Goal: Task Accomplishment & Management: Manage account settings

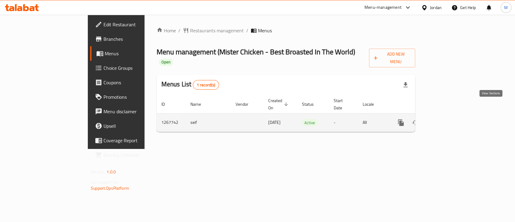
click at [448, 119] on icon "enhanced table" at bounding box center [444, 122] width 7 height 7
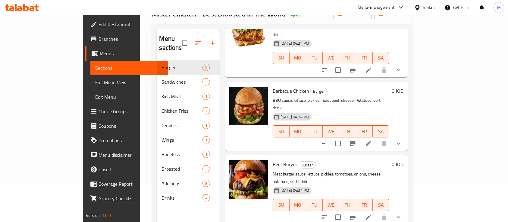
scroll to position [40, 0]
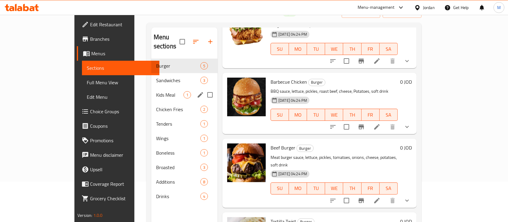
click at [151, 90] on div "Kids Meal 1" at bounding box center [184, 94] width 66 height 14
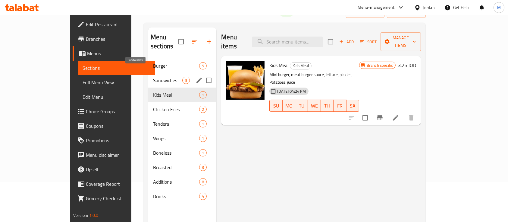
click at [153, 77] on span "Sandwiches" at bounding box center [167, 80] width 29 height 7
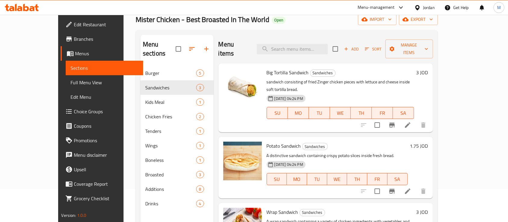
scroll to position [4, 0]
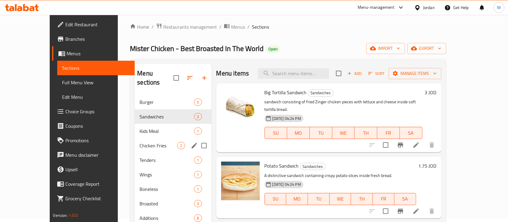
click at [140, 142] on span "Chicken Fries" at bounding box center [159, 145] width 38 height 7
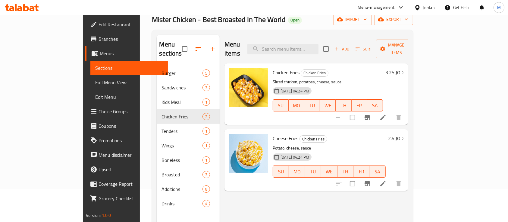
scroll to position [84, 0]
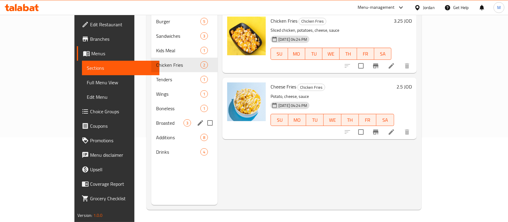
click at [151, 118] on div "Broasted 3" at bounding box center [184, 122] width 66 height 14
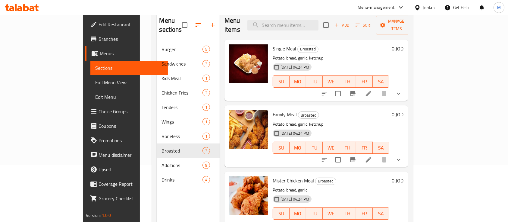
scroll to position [44, 0]
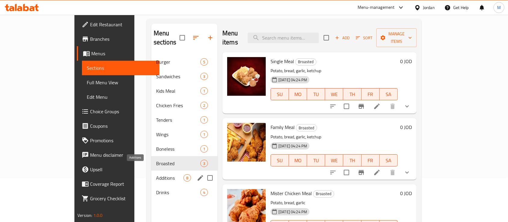
click at [156, 174] on span "Additions" at bounding box center [169, 177] width 27 height 7
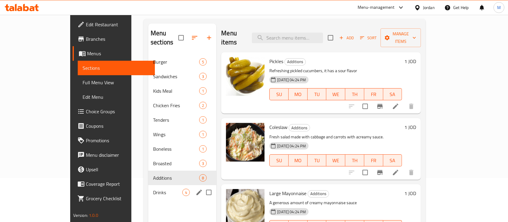
click at [153, 188] on span "Drinks" at bounding box center [167, 191] width 29 height 7
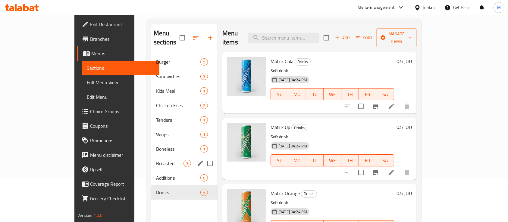
click at [151, 145] on div "Boneless 1" at bounding box center [184, 148] width 66 height 14
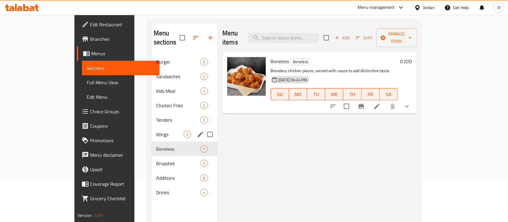
click at [151, 127] on div "Wings 1" at bounding box center [184, 134] width 66 height 14
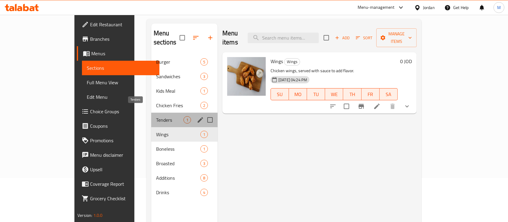
click at [156, 116] on span "Tenders" at bounding box center [169, 119] width 27 height 7
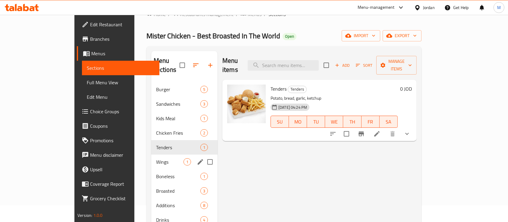
scroll to position [4, 0]
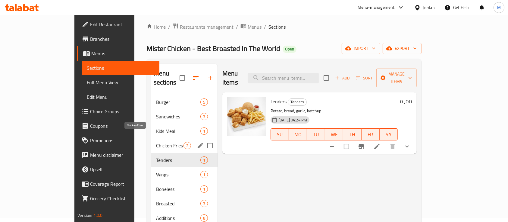
drag, startPoint x: 130, startPoint y: 137, endPoint x: 141, endPoint y: 138, distance: 11.2
click at [156, 142] on span "Chicken Fries" at bounding box center [169, 145] width 27 height 7
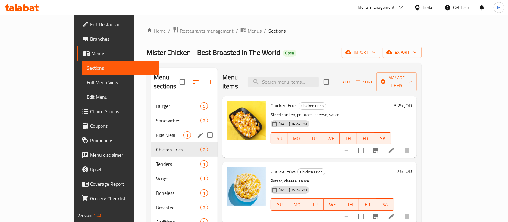
click at [156, 131] on span "Kids Meal" at bounding box center [169, 134] width 27 height 7
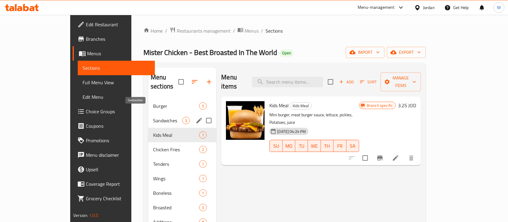
click at [153, 117] on span "Sandwiches" at bounding box center [167, 120] width 29 height 7
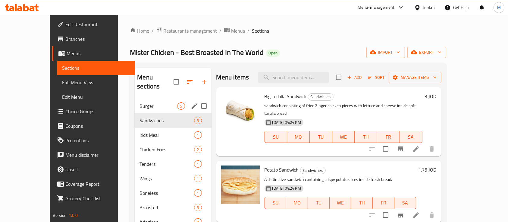
click at [135, 101] on div "Burger 5" at bounding box center [173, 106] width 77 height 14
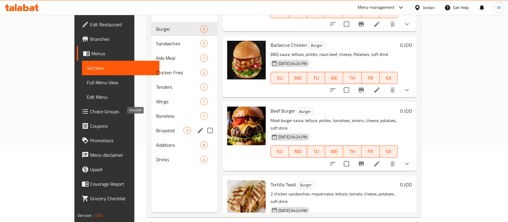
scroll to position [80, 0]
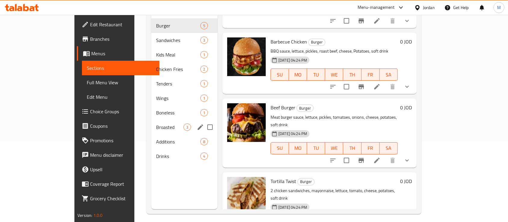
click at [156, 123] on span "Broasted" at bounding box center [169, 126] width 27 height 7
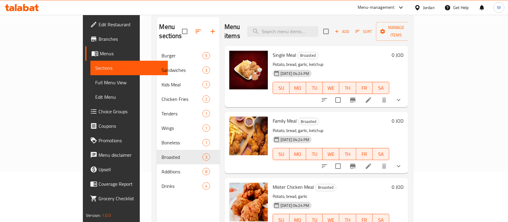
scroll to position [40, 0]
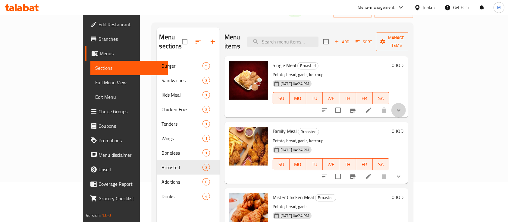
click at [406, 104] on button "show more" at bounding box center [399, 110] width 14 height 14
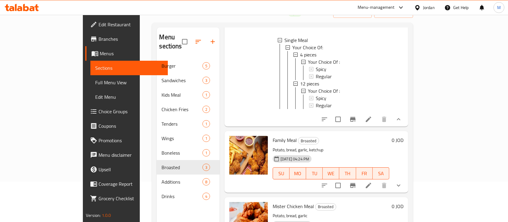
scroll to position [86, 0]
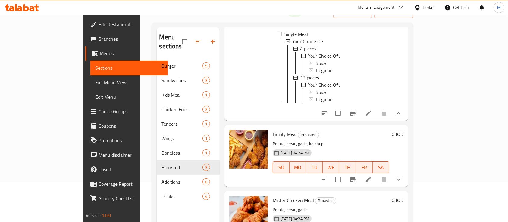
click at [406, 178] on button "show more" at bounding box center [399, 179] width 14 height 14
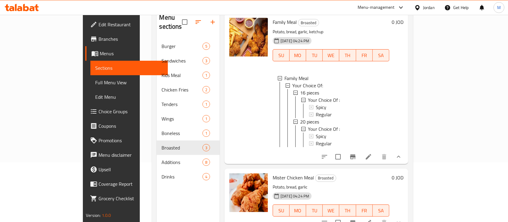
scroll to position [84, 0]
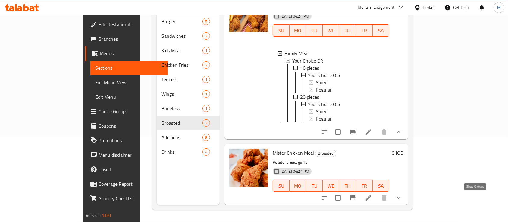
click at [403, 199] on icon "show more" at bounding box center [398, 197] width 7 height 7
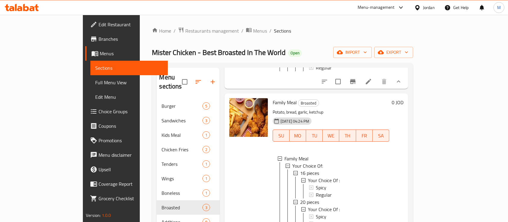
scroll to position [161, 0]
